Goal: Task Accomplishment & Management: Manage account settings

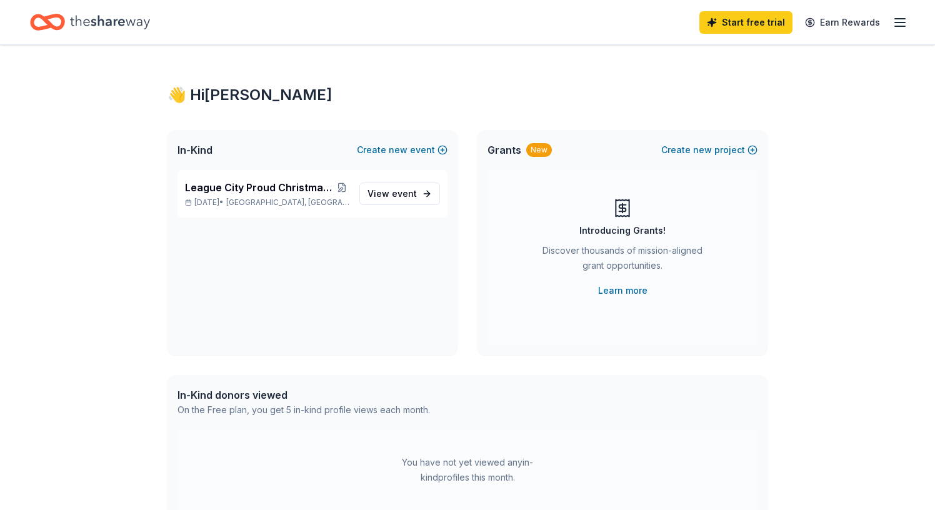
click at [903, 22] on line "button" at bounding box center [900, 22] width 10 height 0
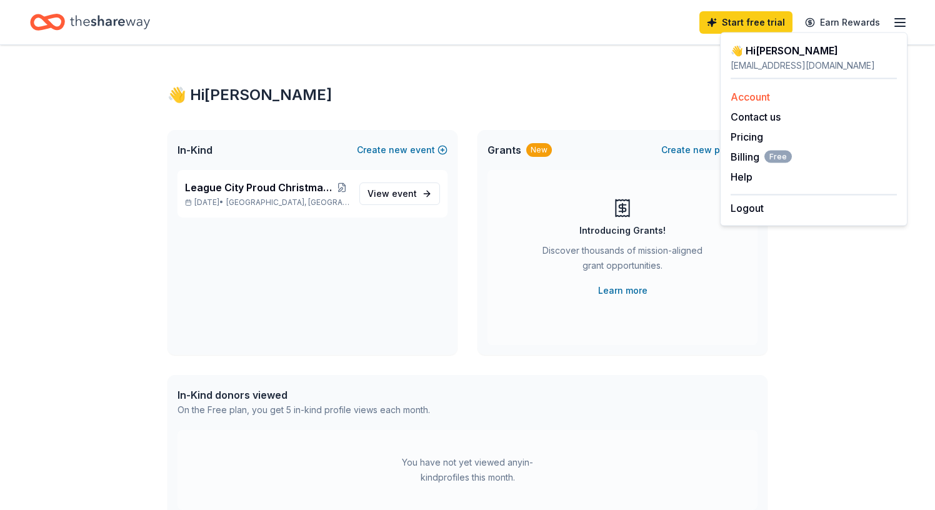
click at [755, 97] on link "Account" at bounding box center [749, 97] width 39 height 12
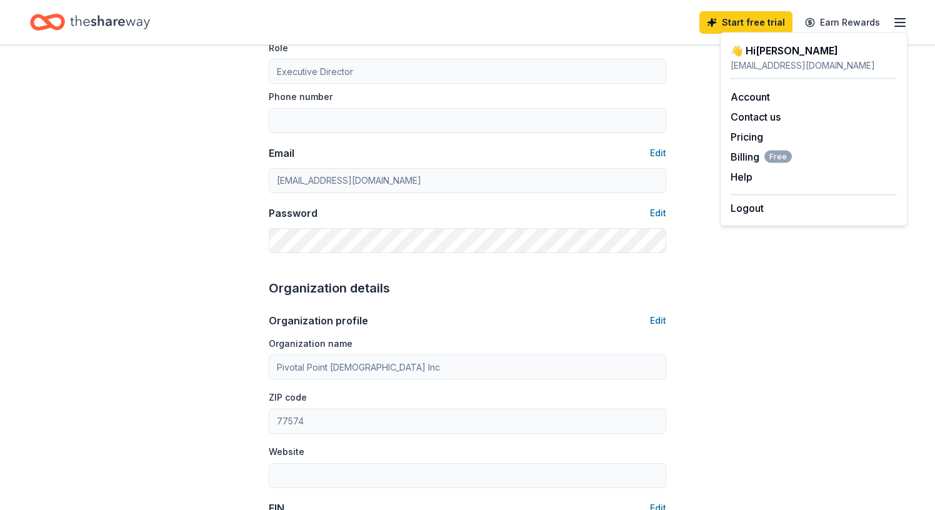
scroll to position [202, 0]
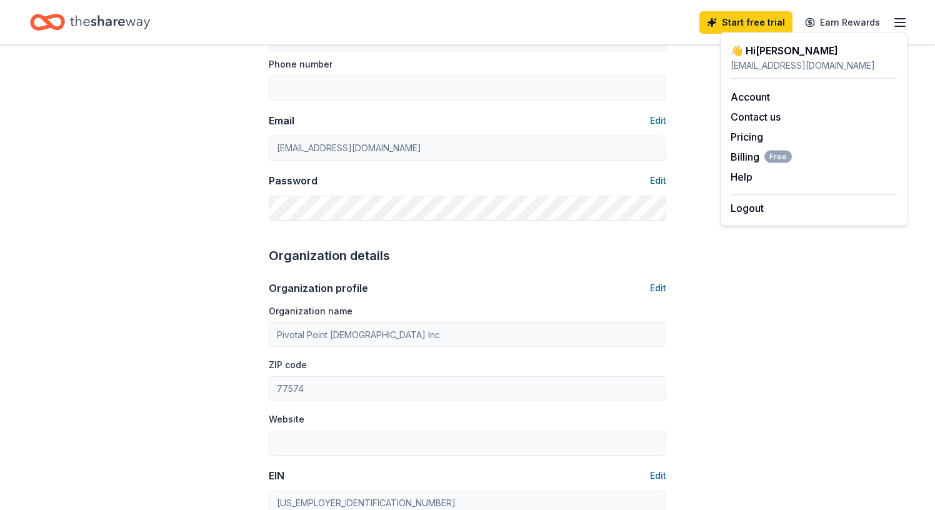
click at [653, 181] on button "Edit" at bounding box center [658, 180] width 16 height 15
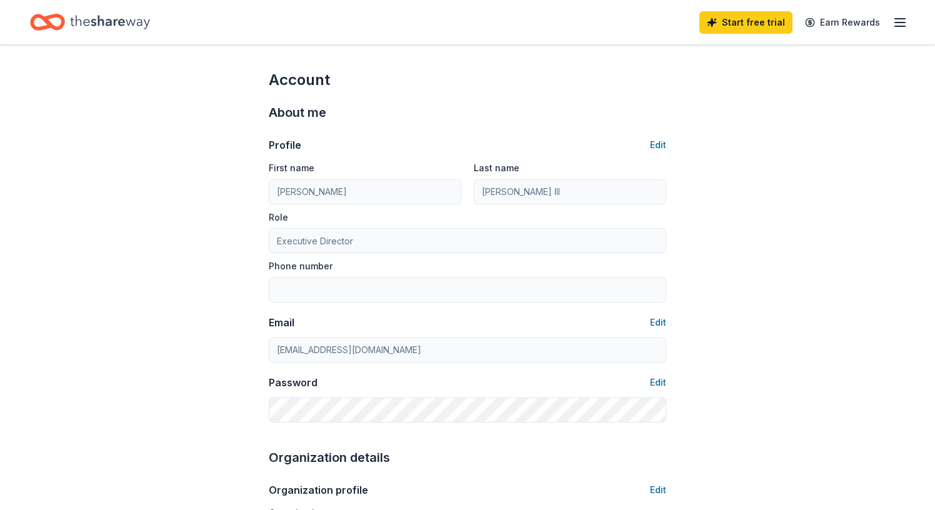
click at [902, 23] on icon "button" at bounding box center [899, 22] width 15 height 15
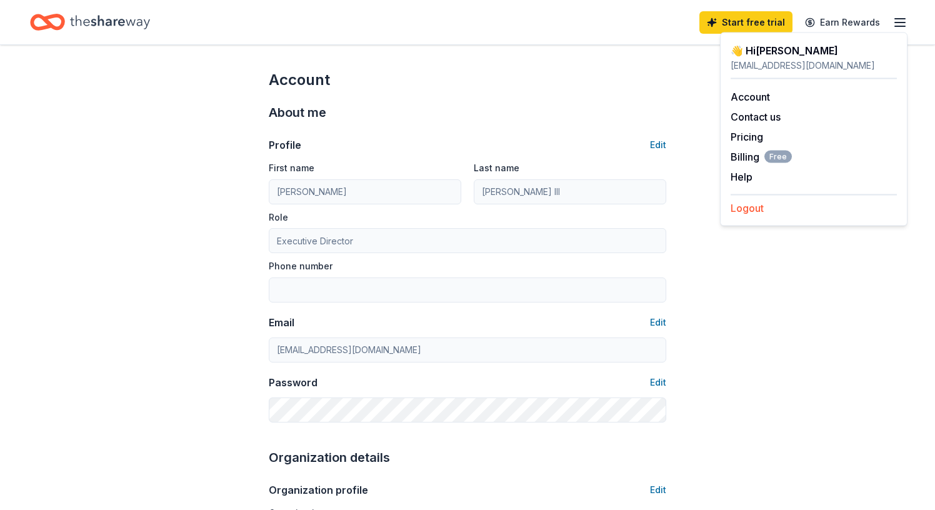
click at [742, 211] on button "Logout" at bounding box center [746, 208] width 33 height 15
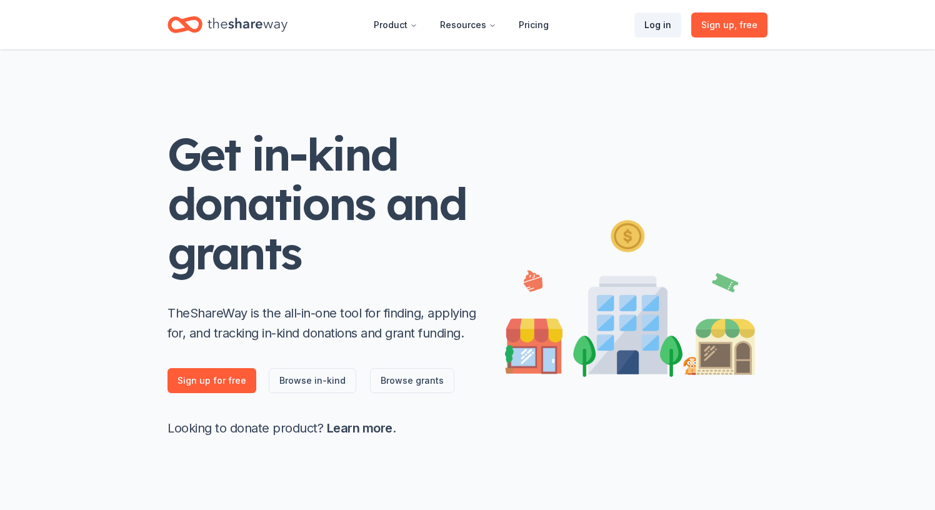
click at [660, 26] on link "Log in" at bounding box center [657, 24] width 47 height 25
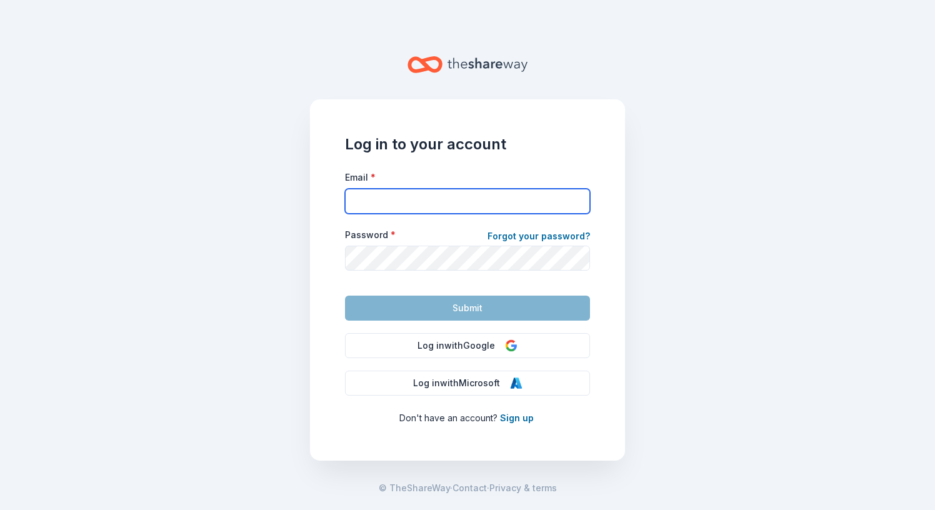
click at [506, 199] on input "Email *" at bounding box center [467, 201] width 245 height 25
type input "[EMAIL_ADDRESS][DOMAIN_NAME]"
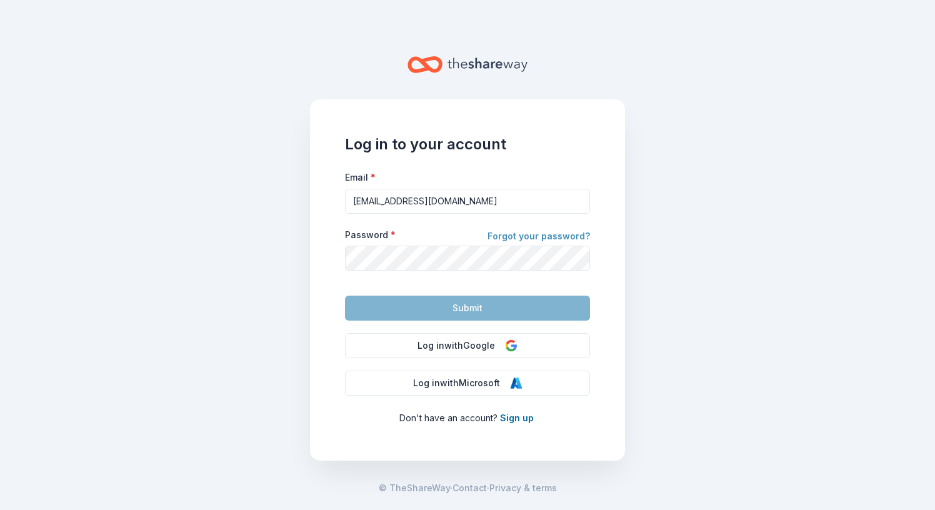
click at [547, 239] on link "Forgot your password?" at bounding box center [538, 237] width 102 height 17
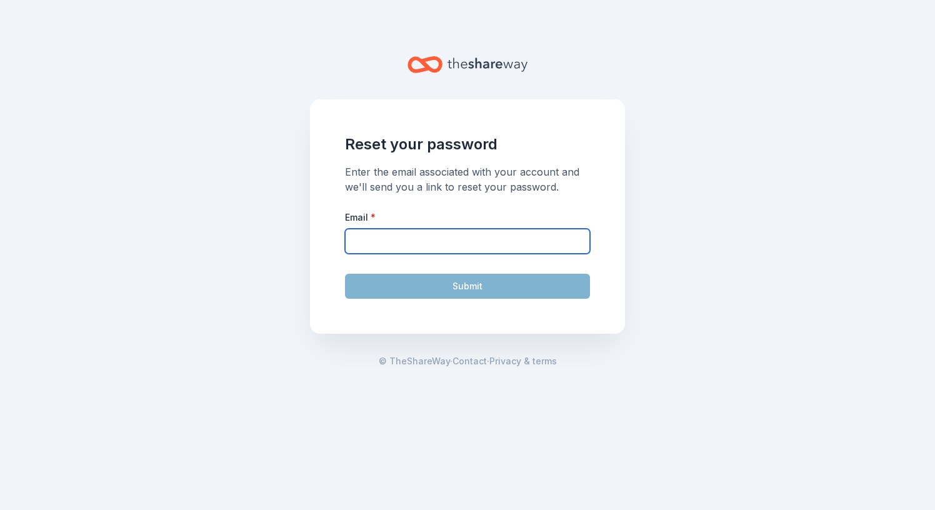
click at [530, 241] on input "Email *" at bounding box center [467, 241] width 245 height 25
type input "[EMAIL_ADDRESS][DOMAIN_NAME]"
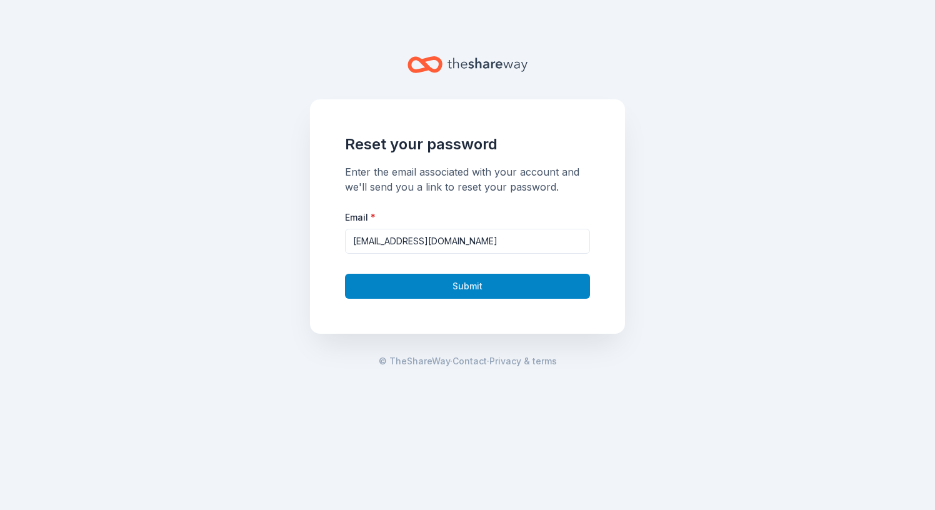
click at [462, 291] on button "Submit" at bounding box center [467, 286] width 245 height 25
